Goal: Transaction & Acquisition: Purchase product/service

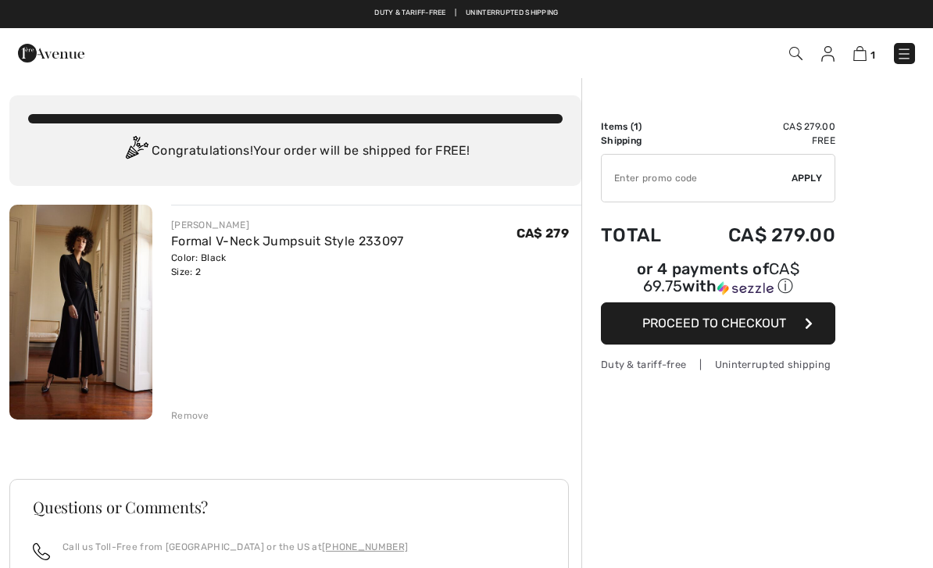
checkbox input "true"
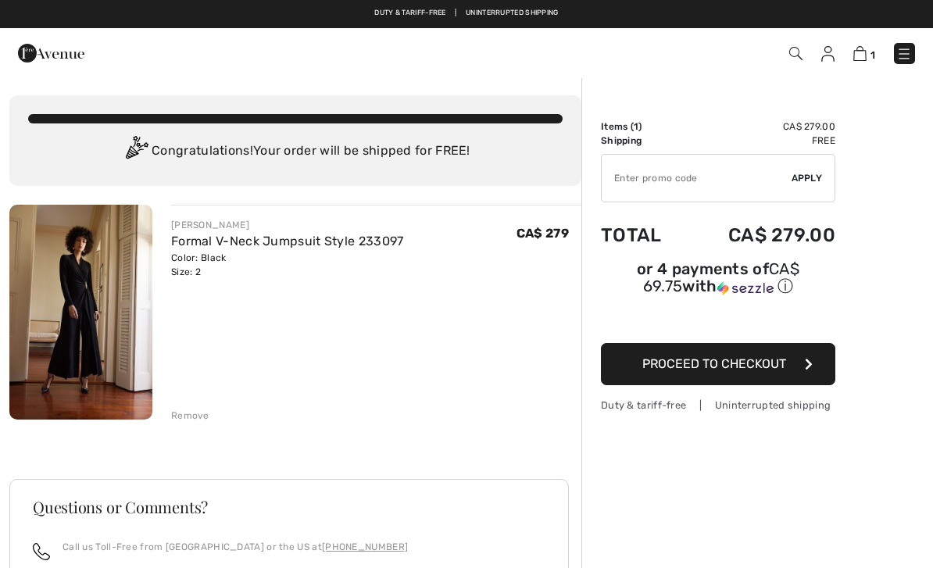
scroll to position [33, 0]
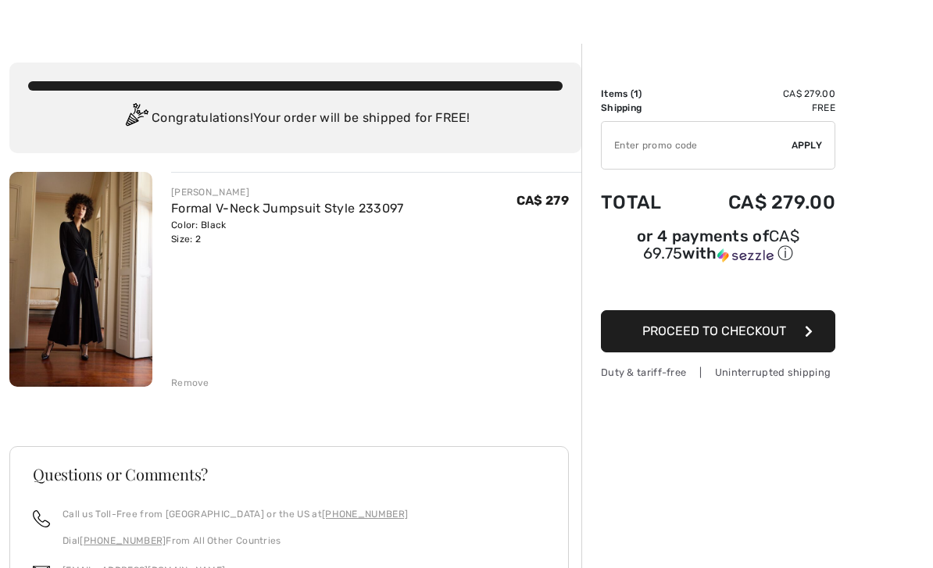
click at [756, 342] on button "Proceed to Checkout" at bounding box center [718, 331] width 234 height 42
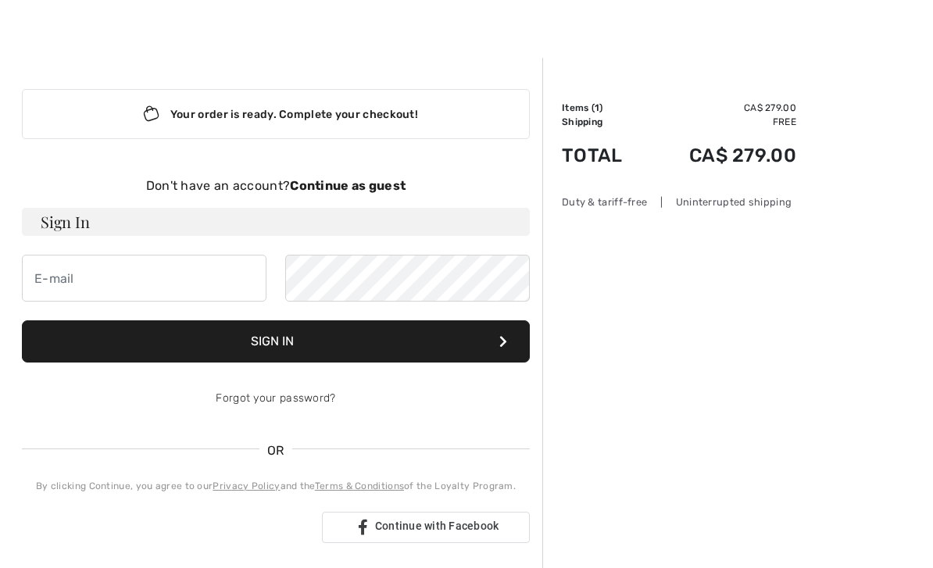
scroll to position [23, 0]
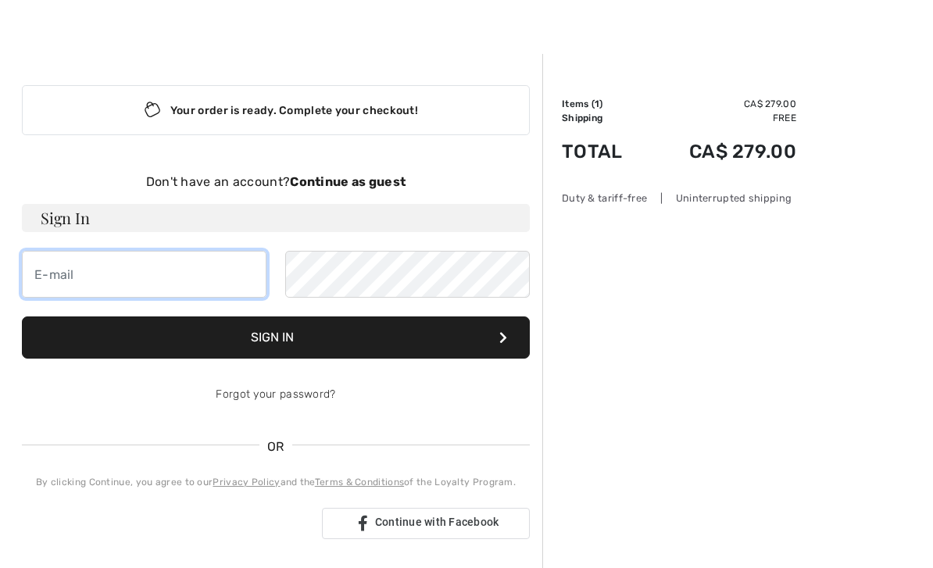
click at [142, 270] on input "email" at bounding box center [144, 274] width 245 height 47
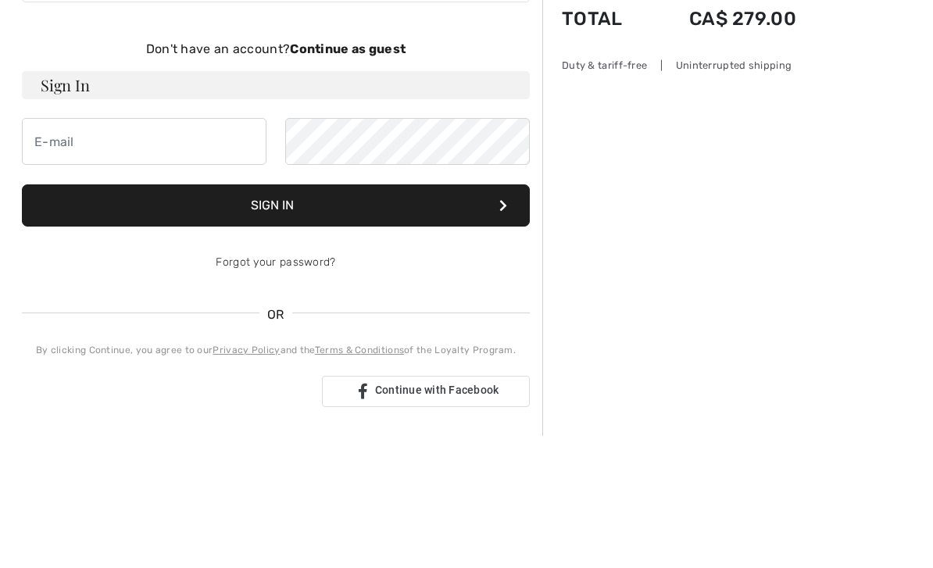
scroll to position [155, 0]
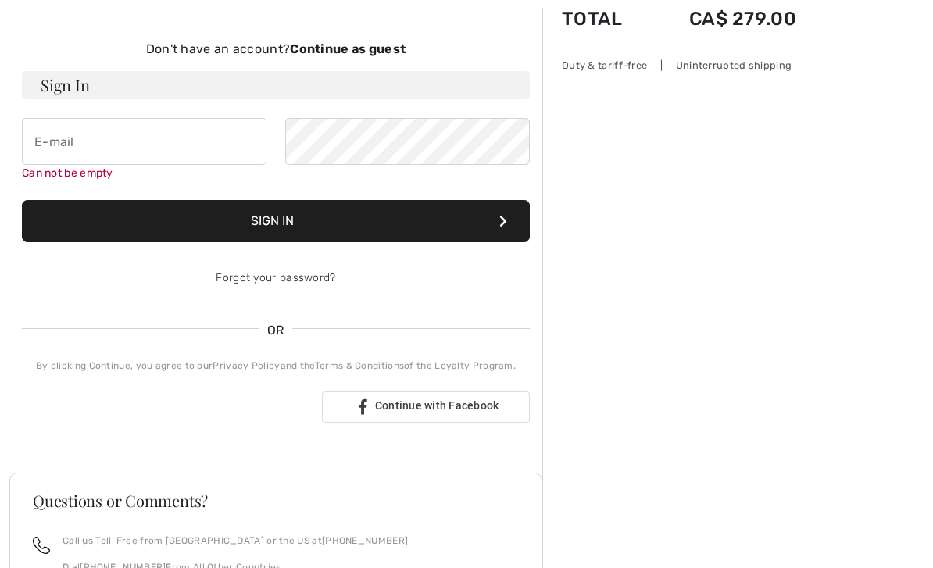
click at [370, 48] on strong "Continue as guest" at bounding box center [348, 48] width 116 height 15
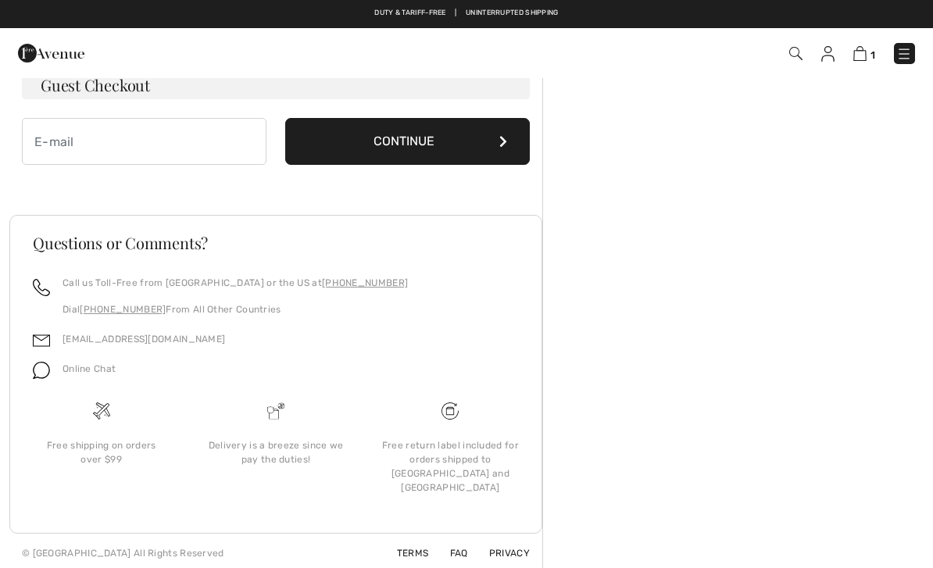
scroll to position [96, 0]
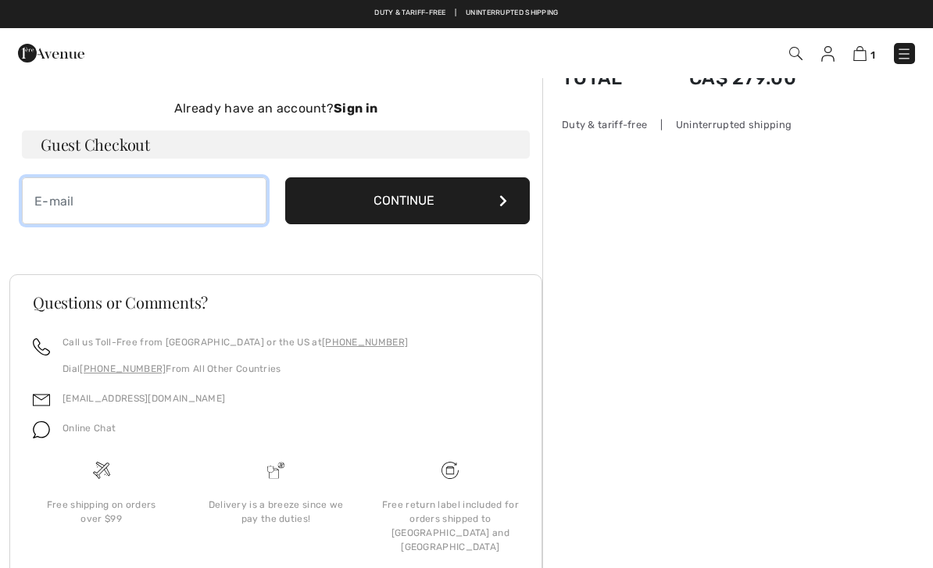
click at [162, 206] on input "email" at bounding box center [144, 200] width 245 height 47
type input "[EMAIL_ADDRESS][DOMAIN_NAME]"
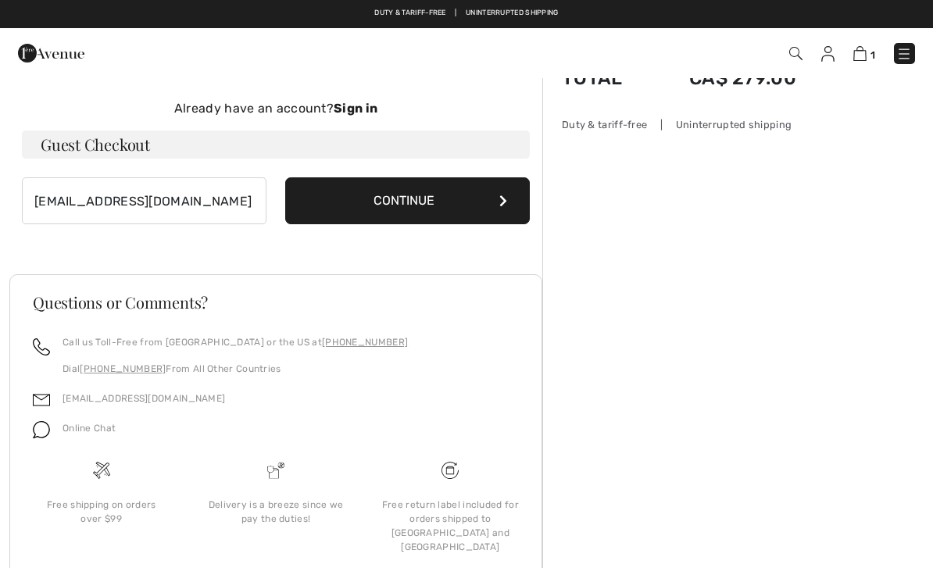
click at [466, 213] on button "Continue" at bounding box center [407, 200] width 245 height 47
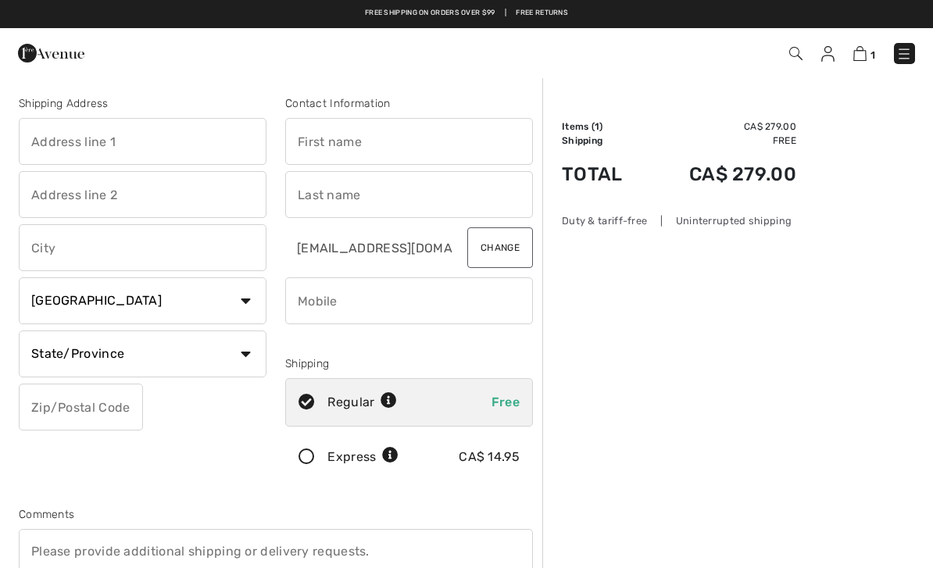
click at [157, 142] on input "text" at bounding box center [143, 141] width 248 height 47
type input "[STREET_ADDRESS]"
click at [363, 155] on input "text" at bounding box center [409, 141] width 248 height 47
click at [334, 195] on input "text" at bounding box center [409, 194] width 248 height 47
type input "Mirella"
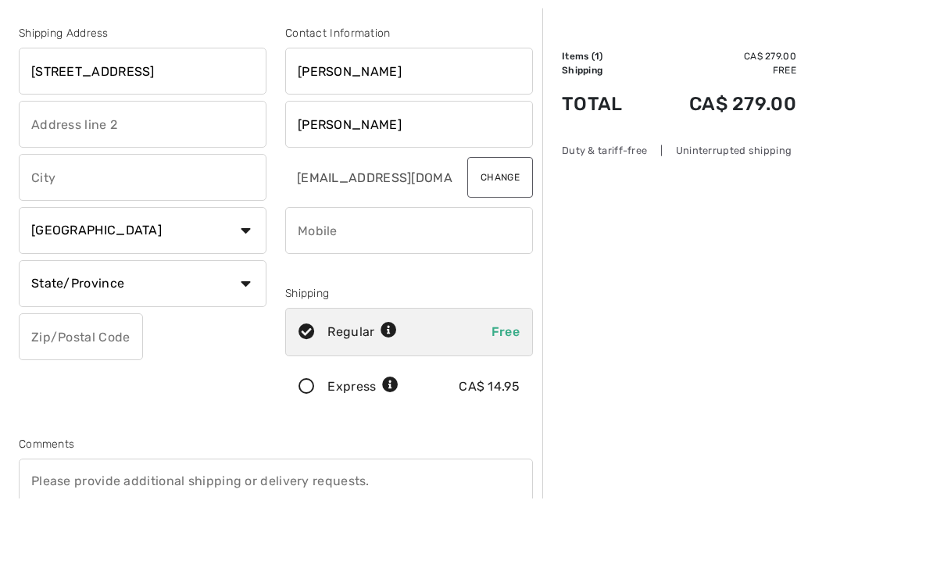
type input "Paraschos"
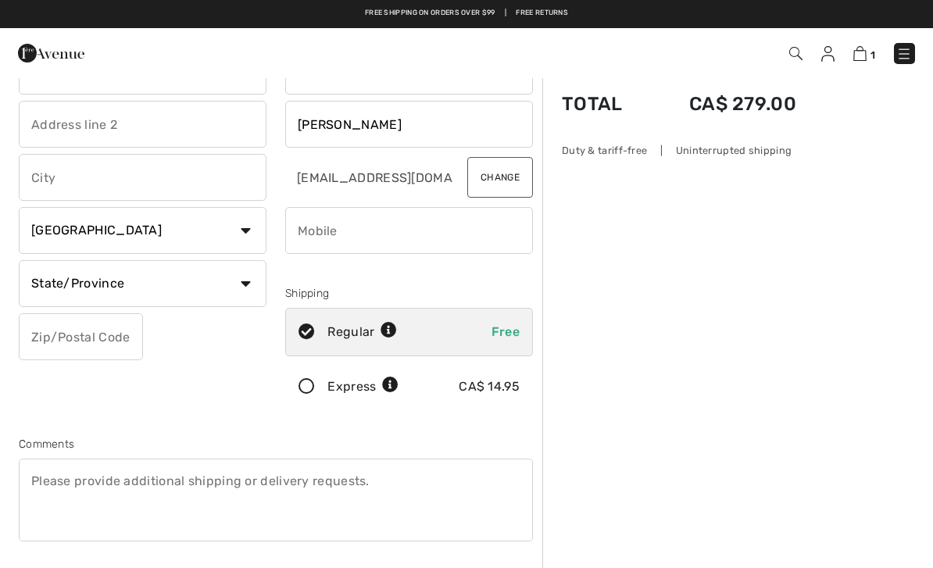
click at [96, 184] on input "text" at bounding box center [143, 177] width 248 height 47
type input "Aurora"
click at [88, 184] on input "Aurora" at bounding box center [143, 177] width 248 height 47
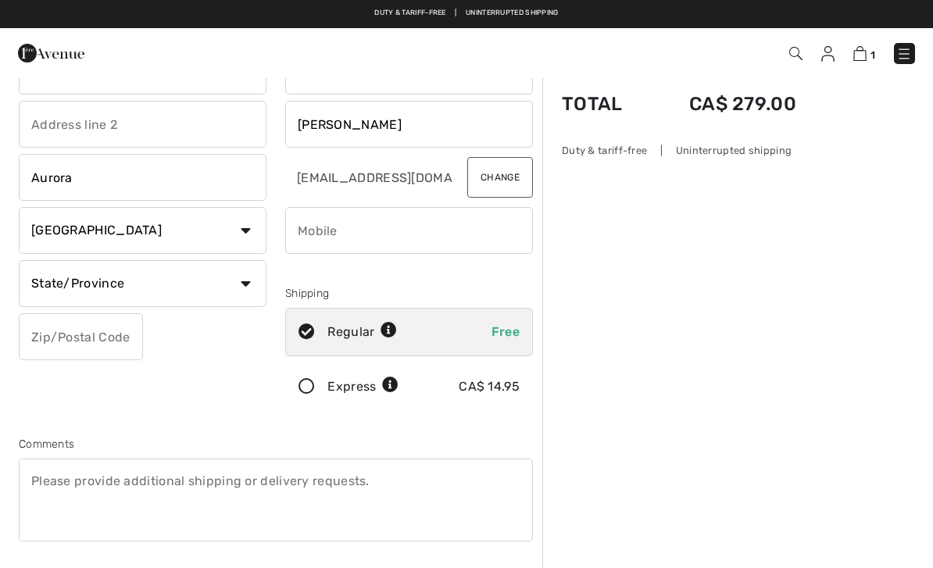
scroll to position [70, 0]
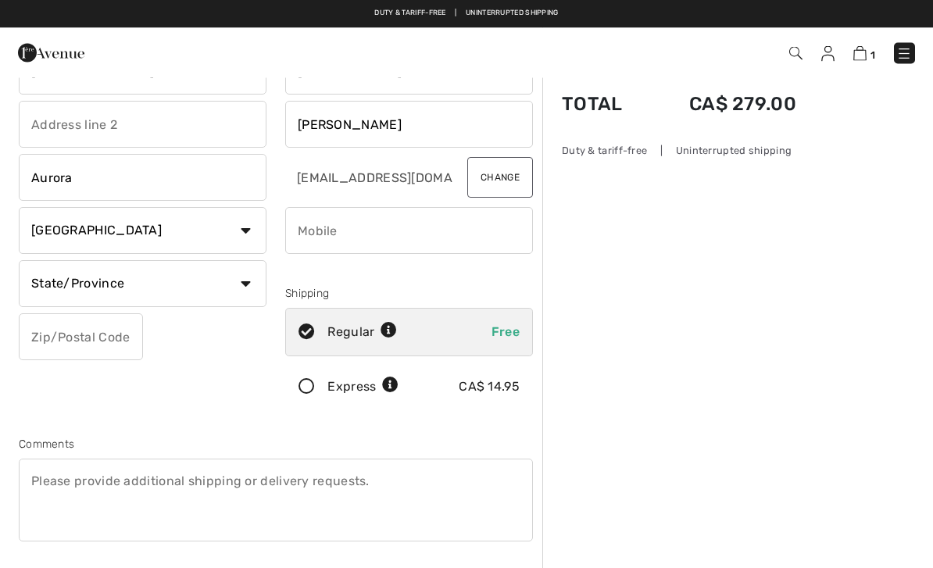
click at [250, 294] on select "State/Province Alberta British Columbia Manitoba New Brunswick Newfoundland and…" at bounding box center [143, 284] width 248 height 47
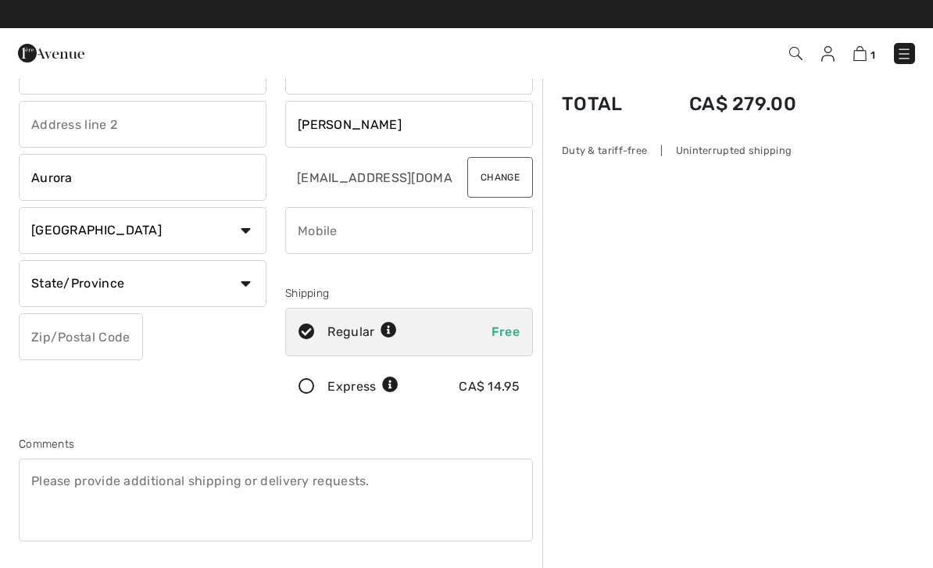
select select "ON"
click at [380, 238] on input "phone" at bounding box center [409, 230] width 248 height 47
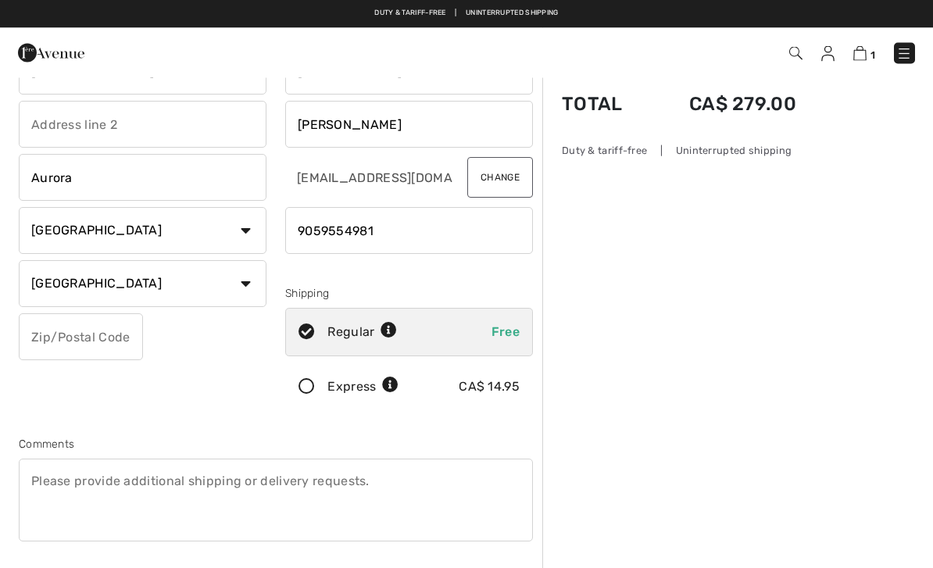
type input "9059554981"
click at [102, 332] on input "text" at bounding box center [81, 337] width 124 height 47
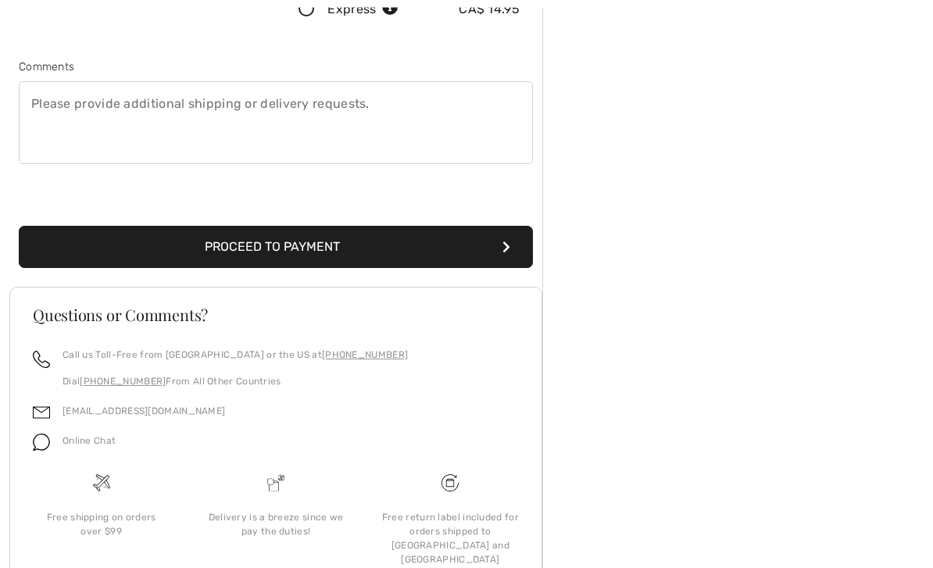
scroll to position [460, 0]
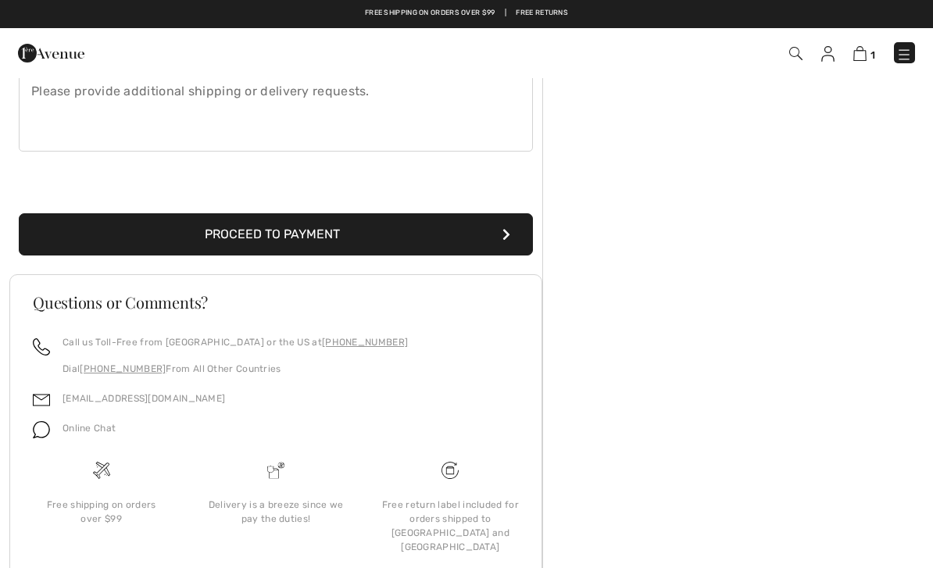
type input "L4G6Y1"
click at [513, 240] on button "Proceed to Payment" at bounding box center [276, 234] width 514 height 42
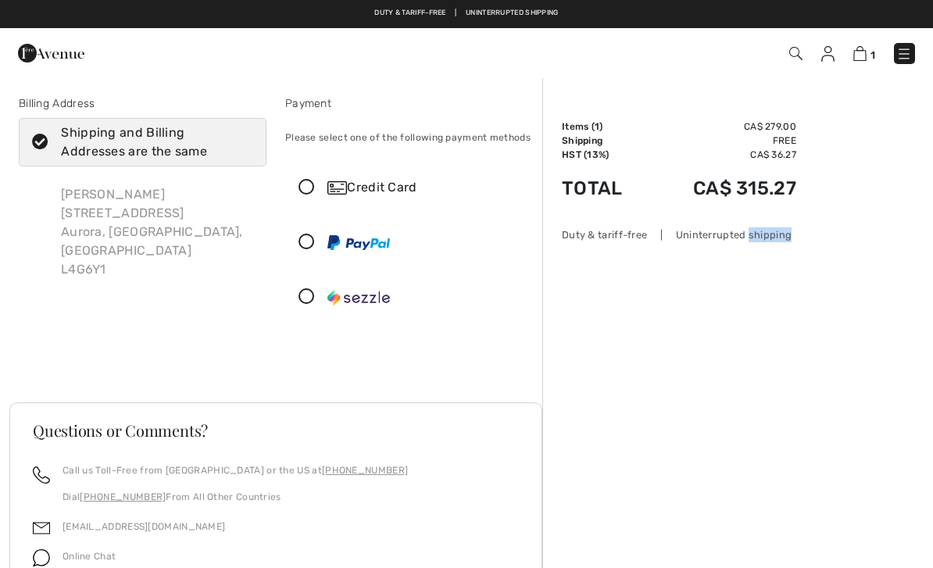
click at [847, 406] on div "Order Summary Details Items ( 1 ) CA$ 279.00 Promo code CA$ 0.00 Shipping Free …" at bounding box center [737, 419] width 391 height 684
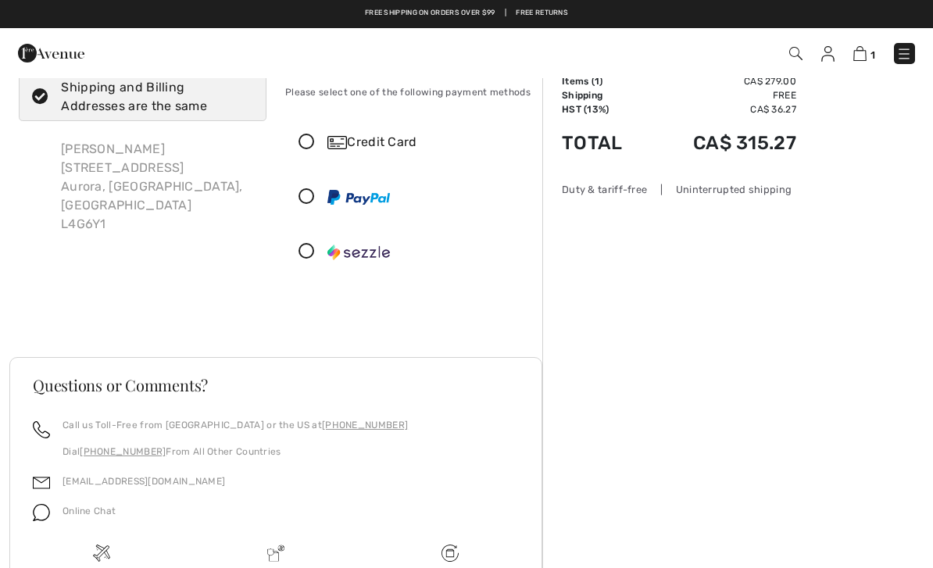
scroll to position [42, 0]
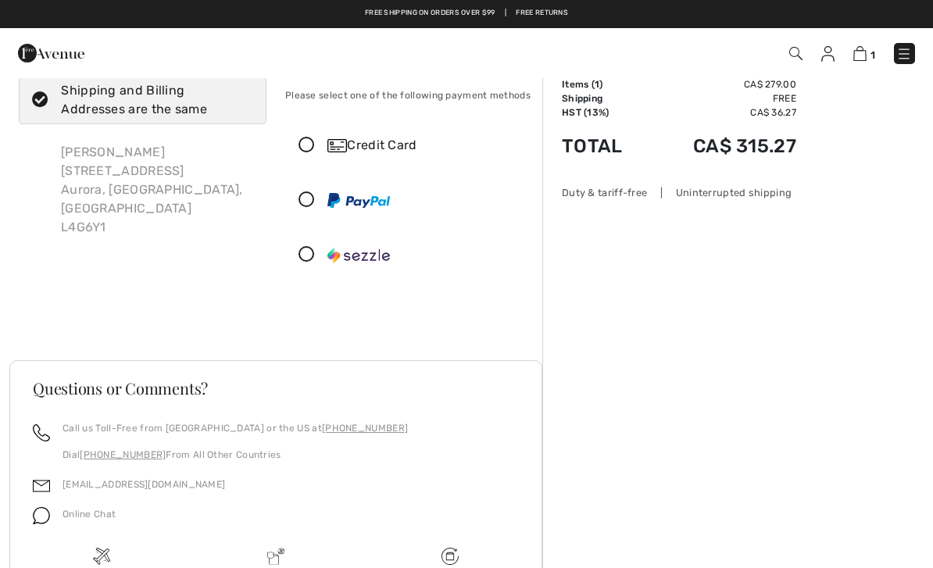
click at [302, 148] on icon at bounding box center [306, 146] width 41 height 16
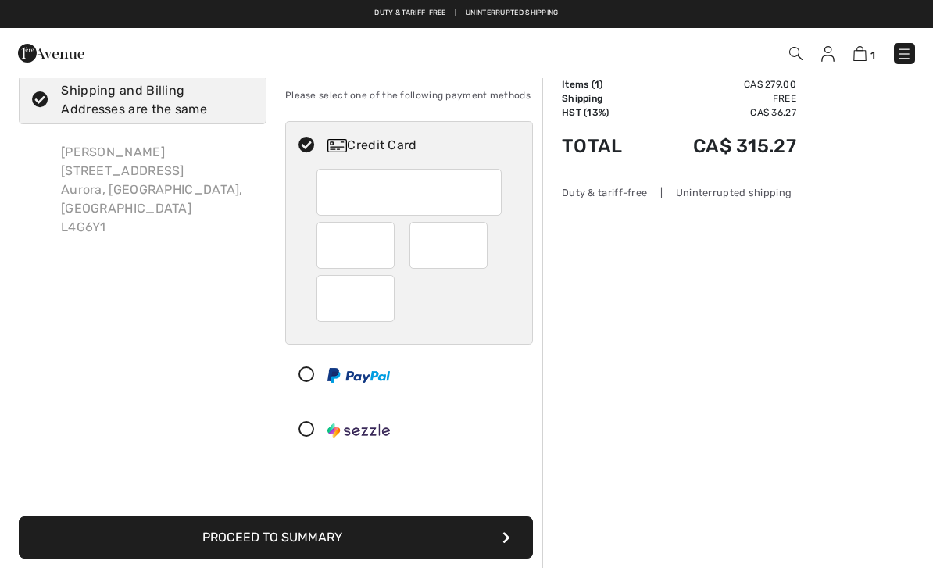
click at [657, 300] on div "Order Summary Details Items ( 1 ) CA$ 279.00 Promo code CA$ 0.00 Shipping Free …" at bounding box center [737, 484] width 391 height 901
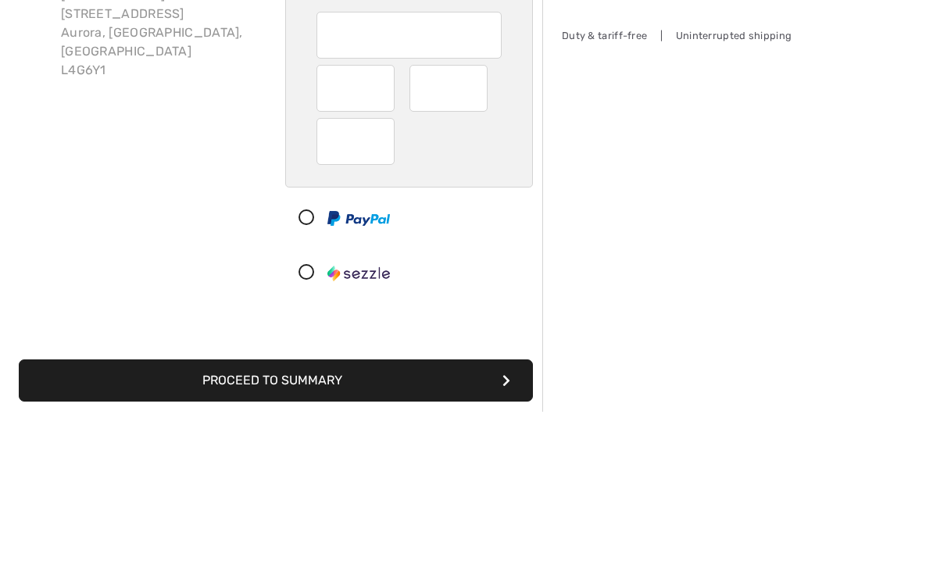
scroll to position [199, 0]
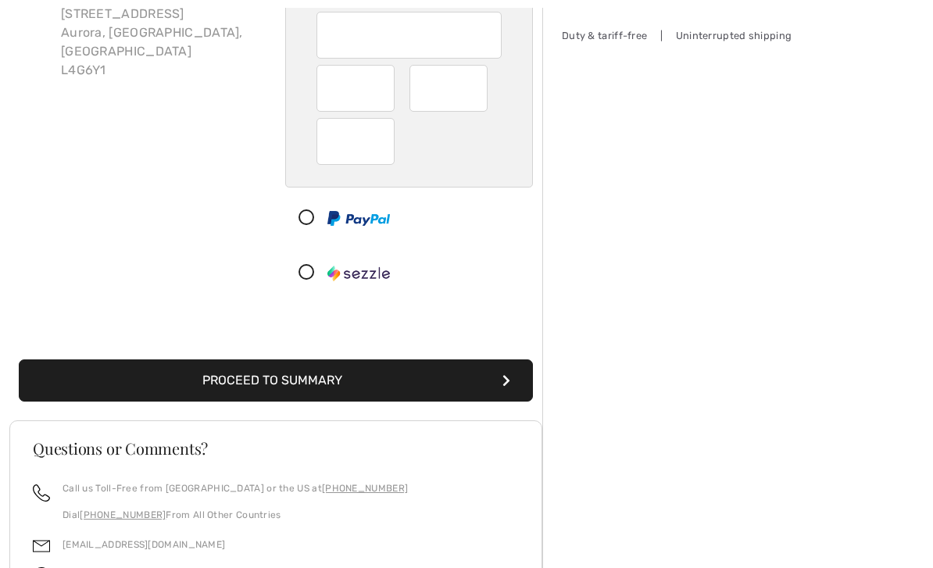
click at [406, 377] on button "Proceed to Summary" at bounding box center [276, 380] width 514 height 42
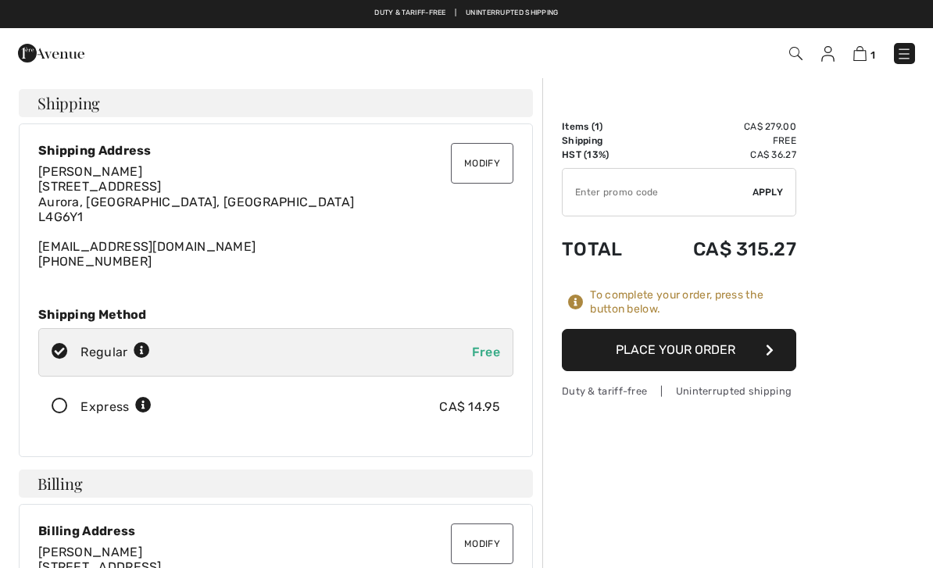
click at [647, 197] on input "TEXT" at bounding box center [658, 192] width 190 height 47
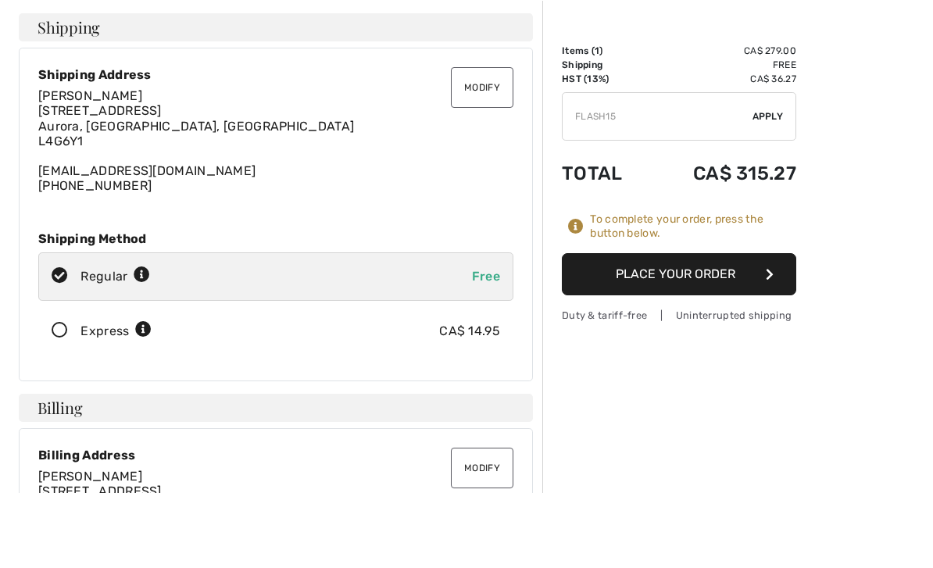
scroll to position [76, 0]
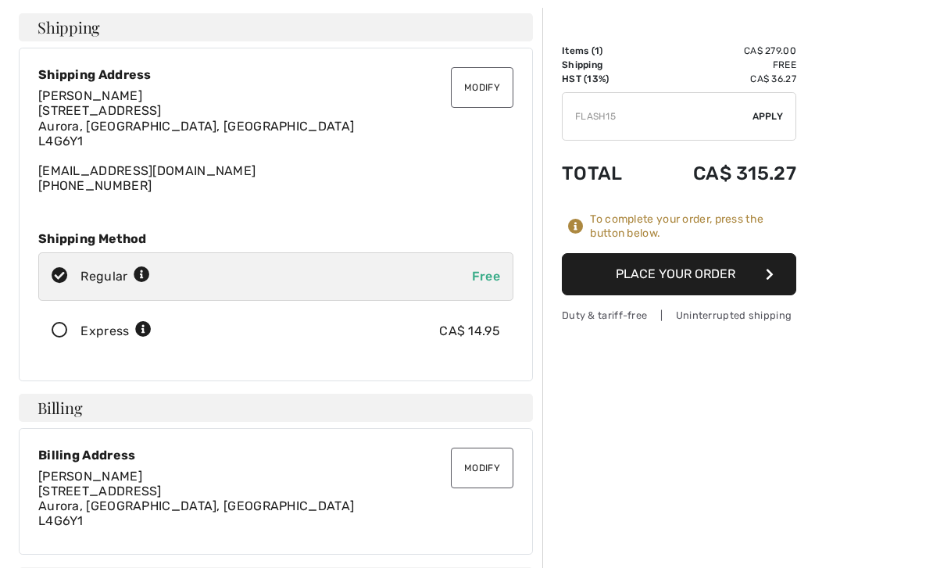
type input "FLASH15"
click at [717, 274] on button "Place Your Order" at bounding box center [679, 274] width 234 height 42
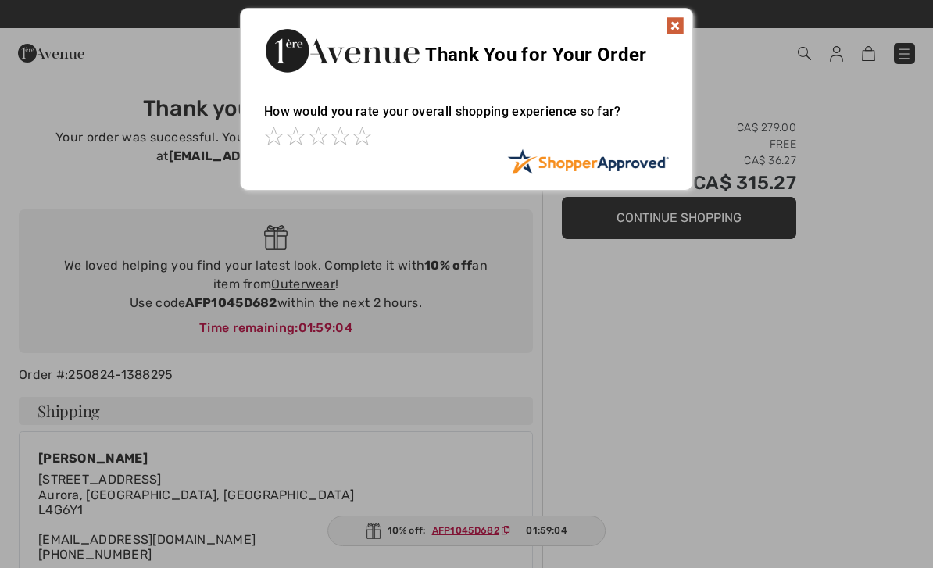
click at [680, 30] on img at bounding box center [675, 25] width 19 height 19
